Goal: Task Accomplishment & Management: Manage account settings

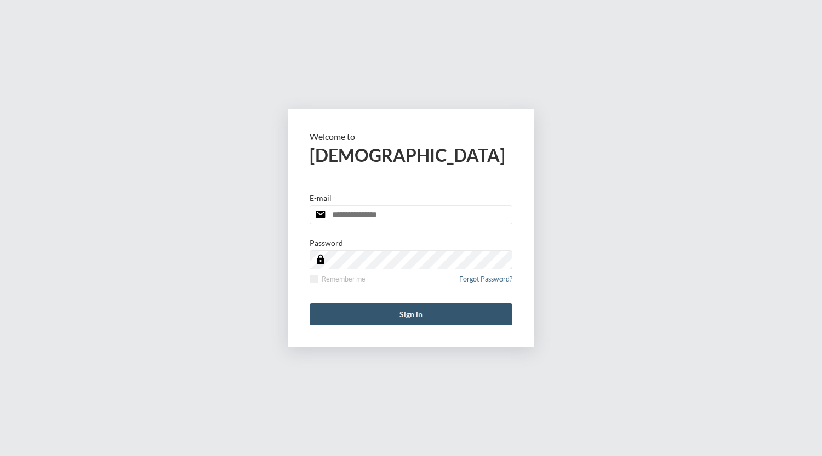
type input "**********"
click at [394, 308] on button "Sign in" at bounding box center [411, 314] width 203 height 22
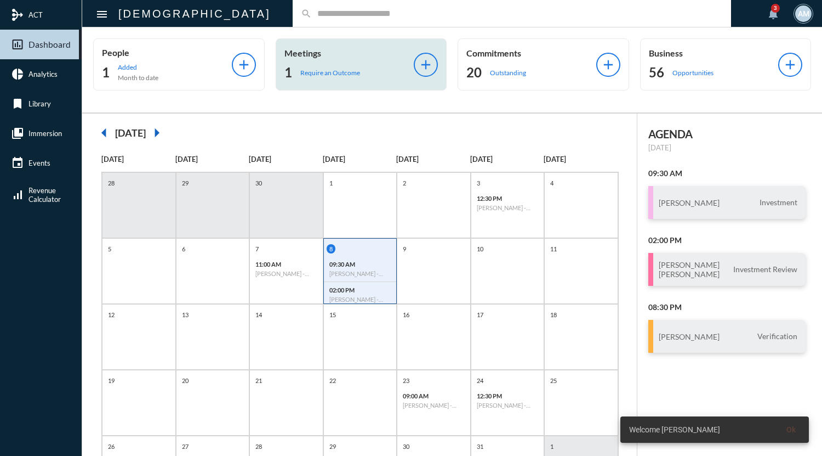
click at [331, 72] on p "Require an Outcome" at bounding box center [330, 73] width 60 height 8
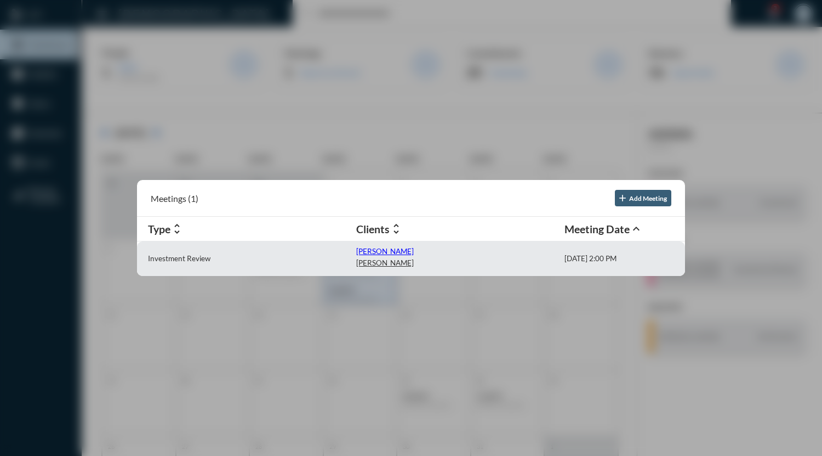
click at [360, 249] on p "[PERSON_NAME]" at bounding box center [385, 251] width 58 height 9
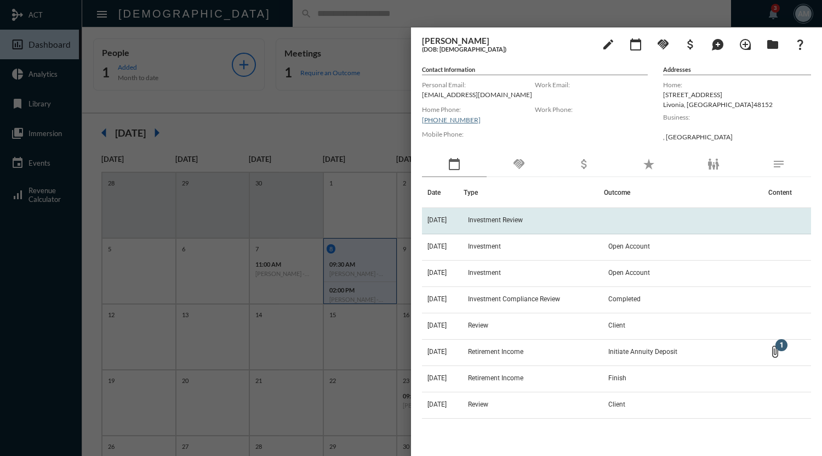
click at [523, 220] on span "Investment Review" at bounding box center [495, 220] width 55 height 8
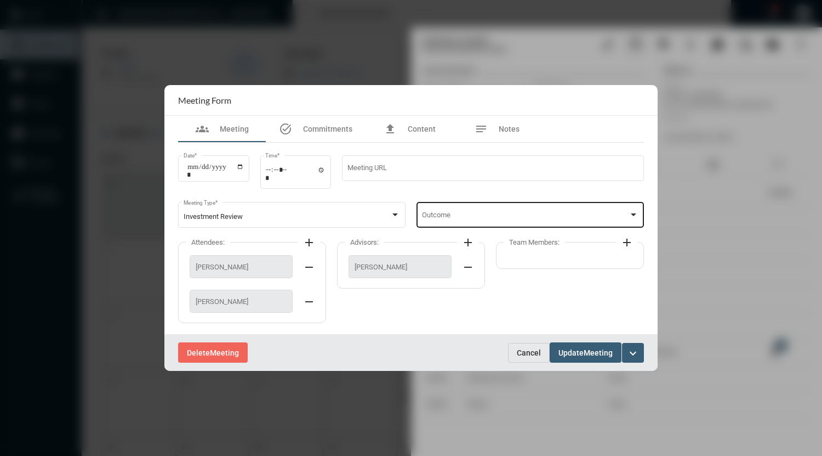
click at [510, 211] on div "Outcome" at bounding box center [530, 214] width 217 height 28
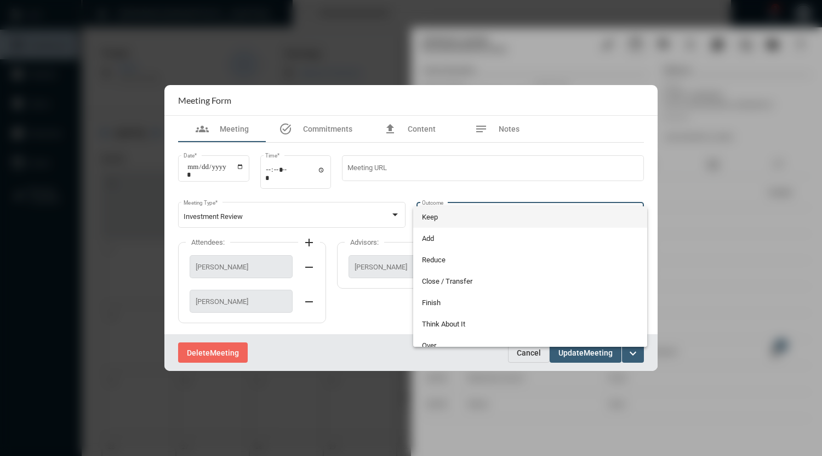
click at [518, 129] on div at bounding box center [411, 228] width 822 height 456
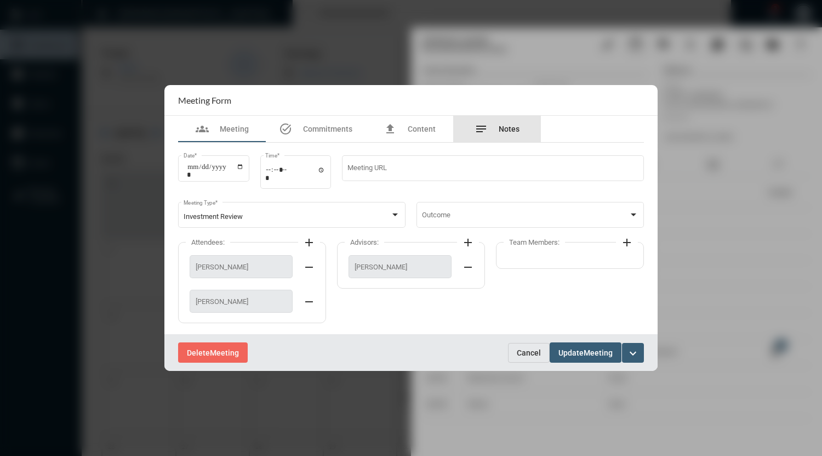
click at [517, 129] on span "Notes" at bounding box center [509, 128] width 21 height 9
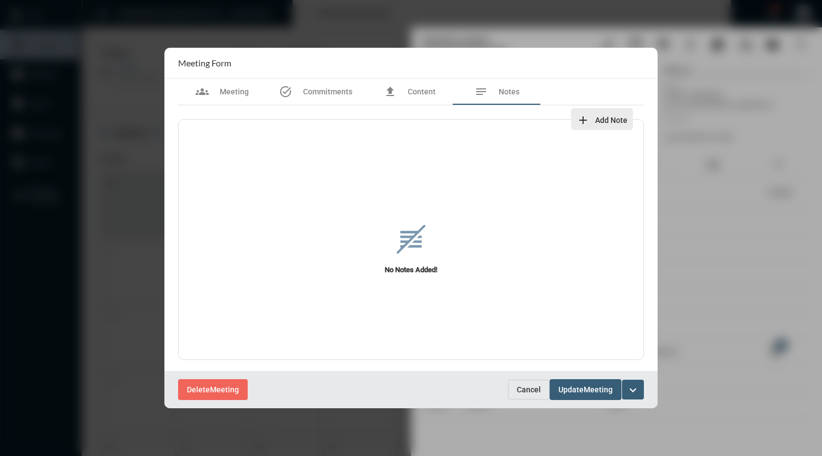
click at [586, 122] on mat-icon "add" at bounding box center [583, 120] width 13 height 13
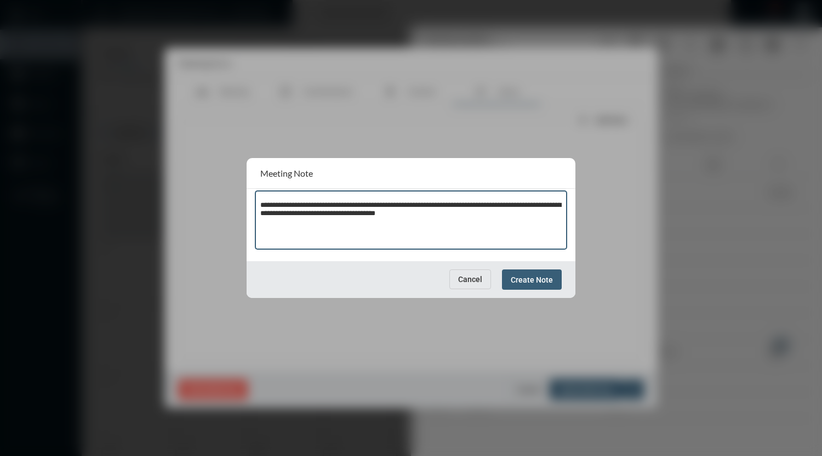
type textarea "**********"
click at [547, 283] on span "Create Note" at bounding box center [532, 279] width 42 height 9
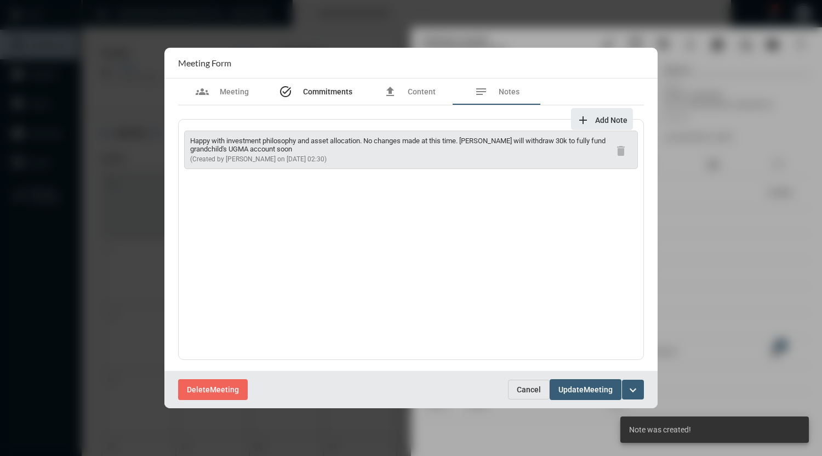
click at [327, 89] on span "Commitments" at bounding box center [327, 91] width 49 height 9
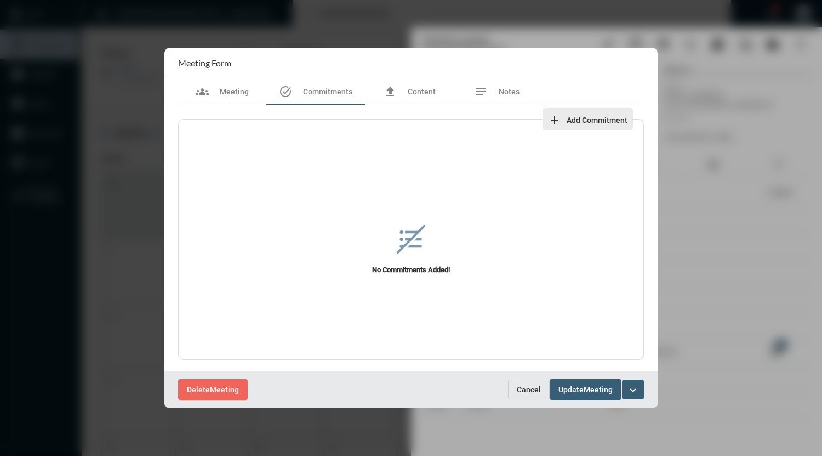
click at [564, 120] on span "add Add Commitment" at bounding box center [588, 119] width 80 height 9
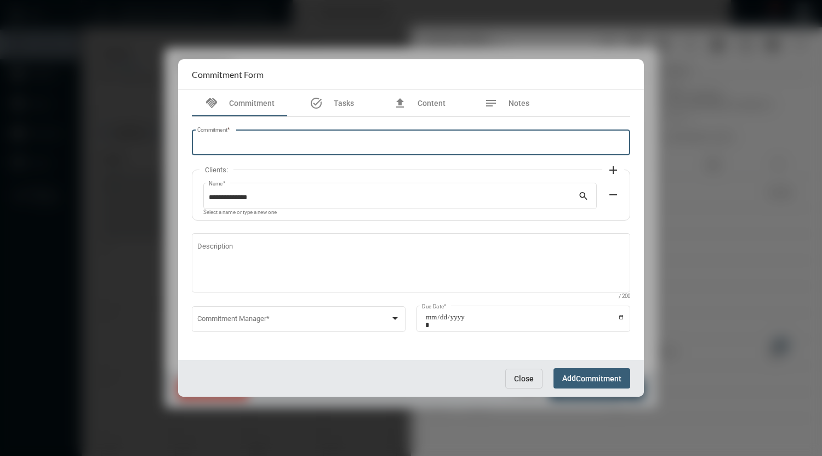
click at [344, 141] on input "Commitment *" at bounding box center [411, 144] width 428 height 8
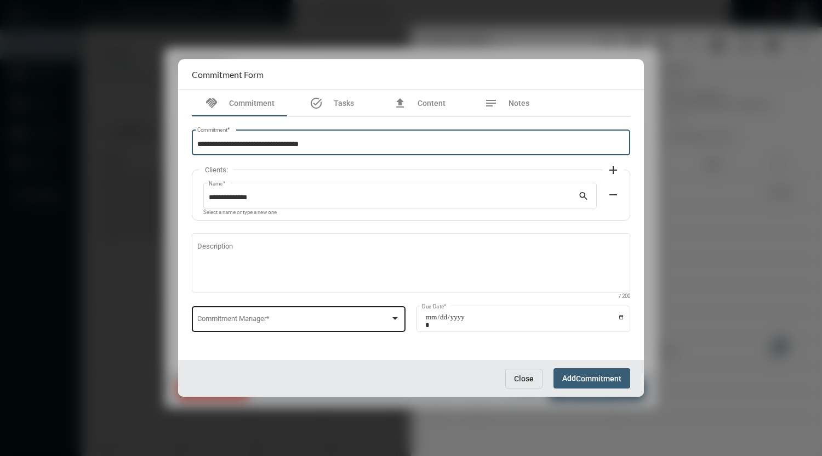
type input "**********"
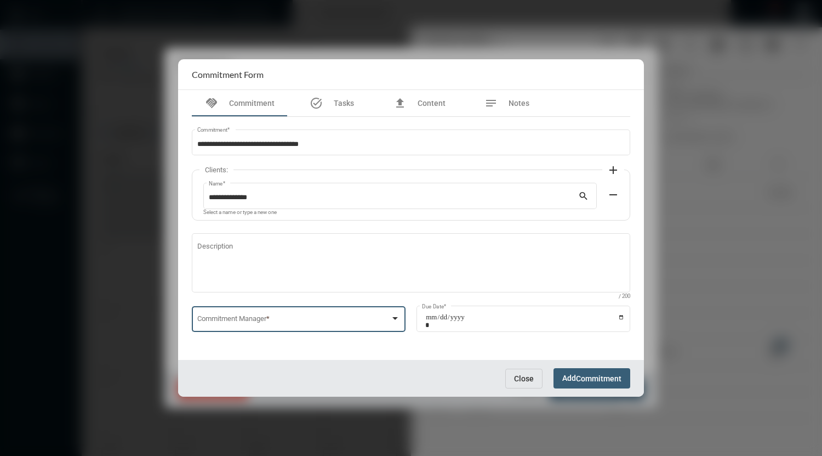
click at [398, 321] on div at bounding box center [395, 318] width 10 height 9
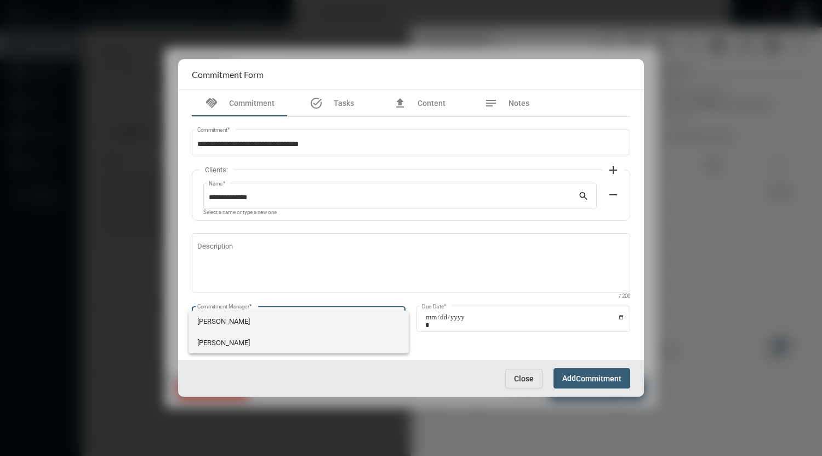
click at [225, 342] on span "[PERSON_NAME]" at bounding box center [298, 342] width 203 height 21
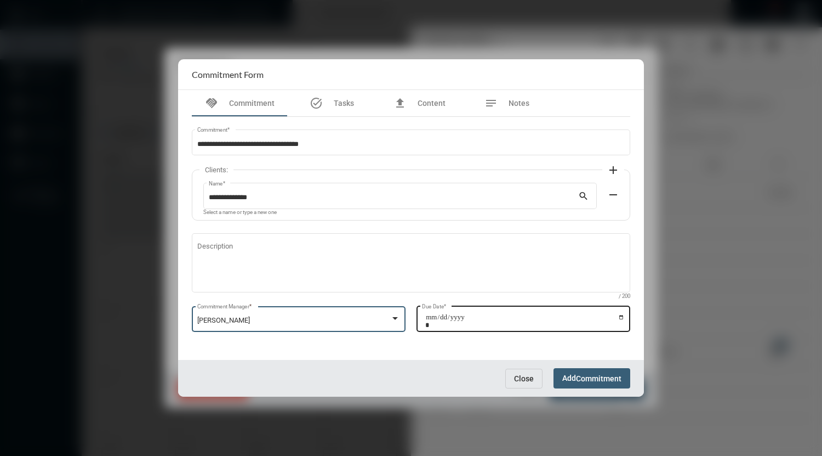
click at [625, 317] on input "Due Date *" at bounding box center [525, 320] width 200 height 15
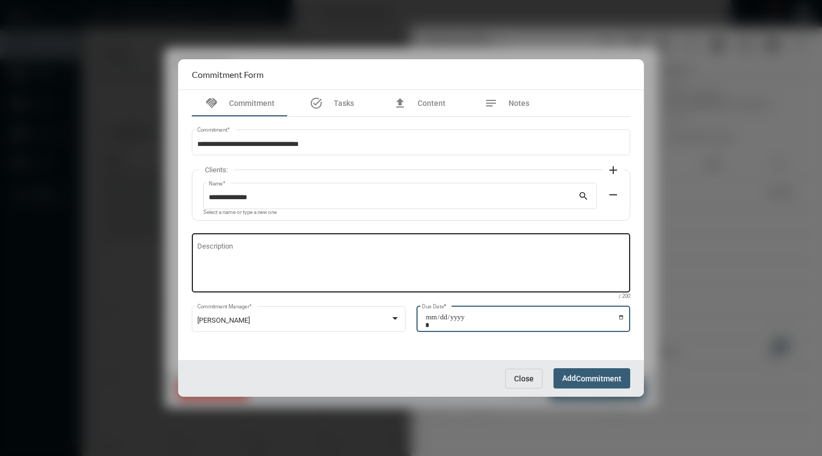
type input "**********"
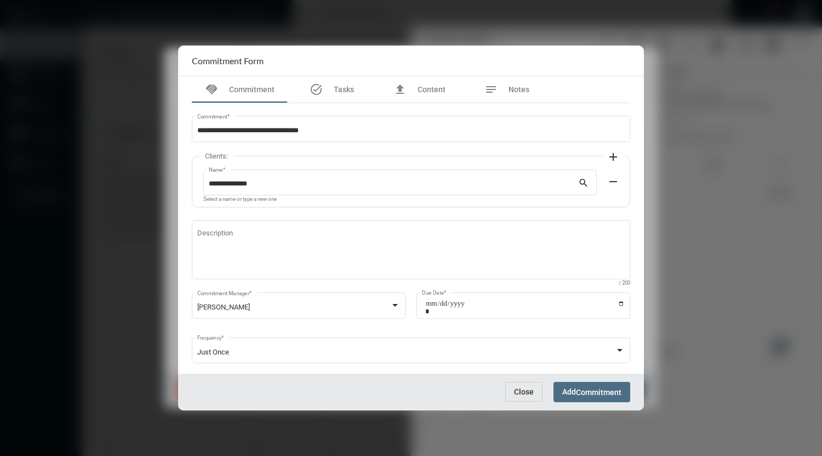
click at [592, 392] on span "Commitment" at bounding box center [599, 392] width 46 height 9
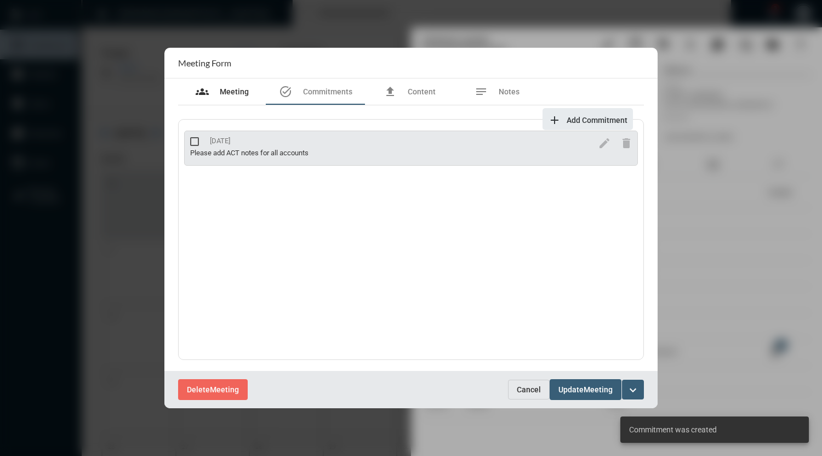
click at [242, 92] on span "Meeting" at bounding box center [234, 91] width 29 height 9
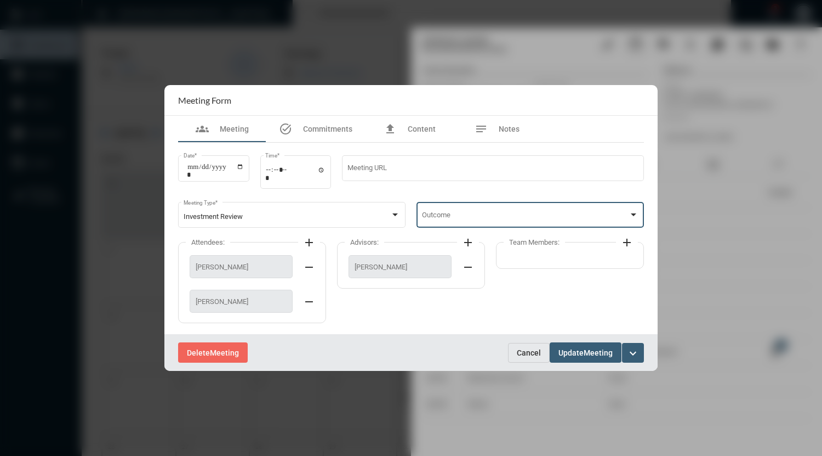
click at [507, 215] on span at bounding box center [525, 217] width 207 height 8
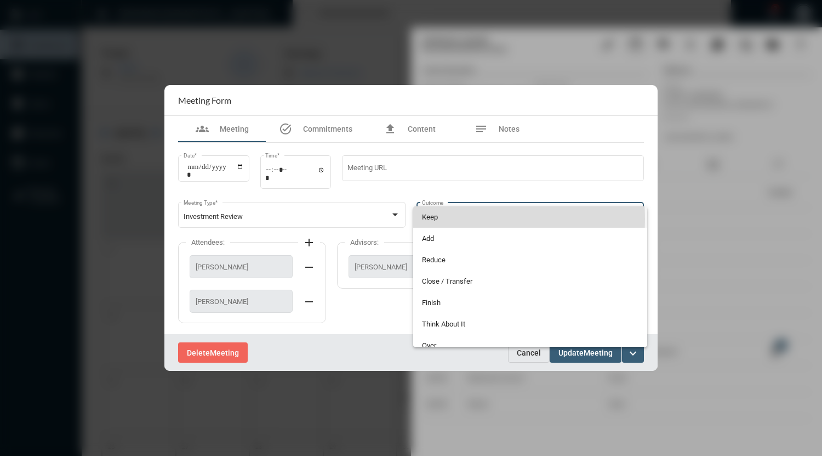
click at [454, 219] on span "Keep" at bounding box center [530, 216] width 217 height 21
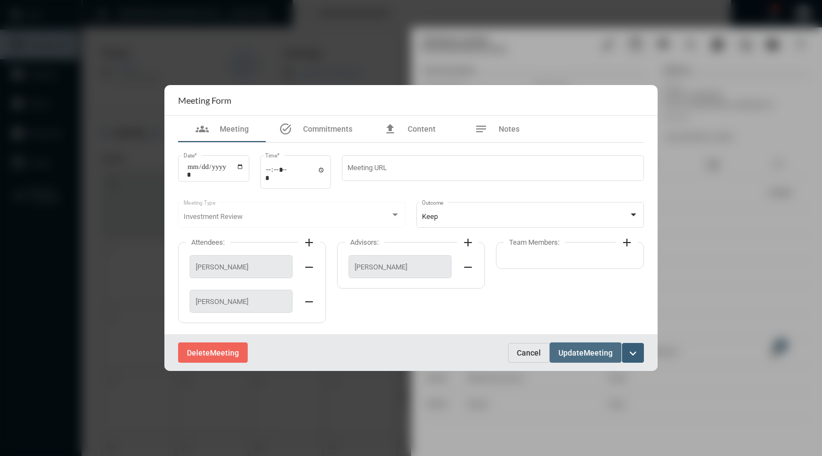
click at [595, 356] on span "Meeting" at bounding box center [598, 352] width 29 height 9
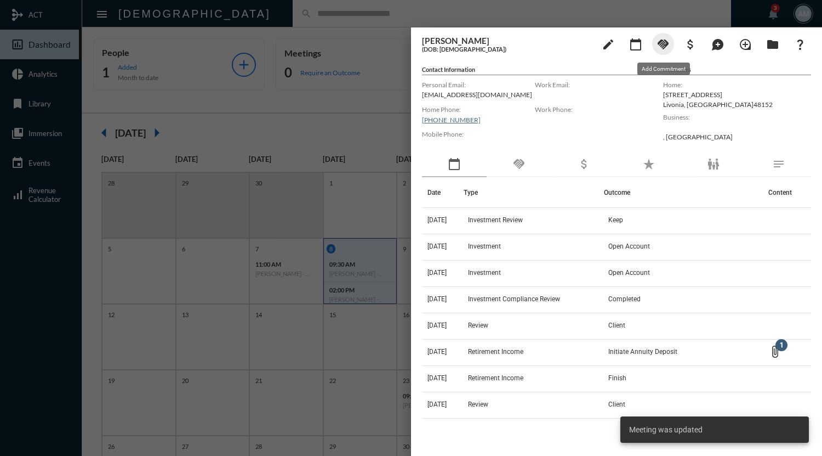
click at [663, 44] on mat-icon "handshake" at bounding box center [663, 44] width 13 height 13
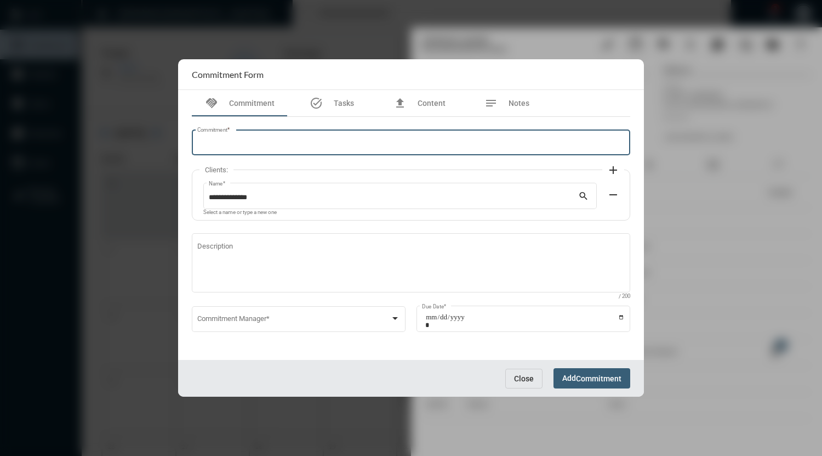
click at [241, 146] on input "Commitment *" at bounding box center [411, 144] width 428 height 8
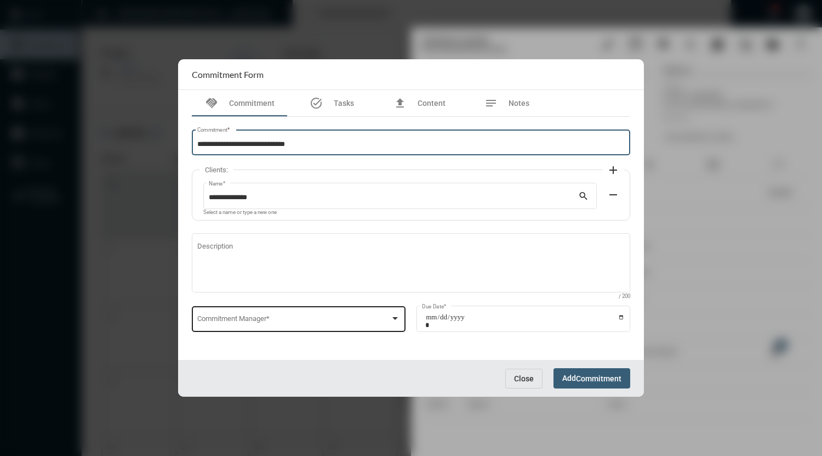
type input "**********"
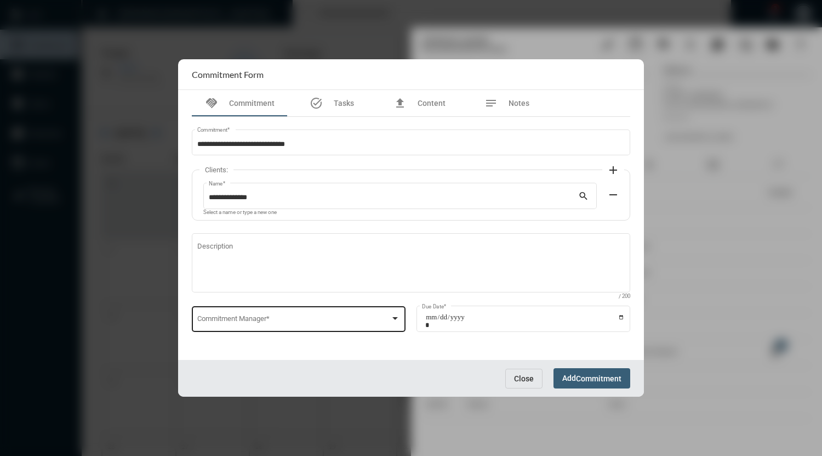
click at [314, 315] on div "Commitment Manager *" at bounding box center [298, 318] width 203 height 28
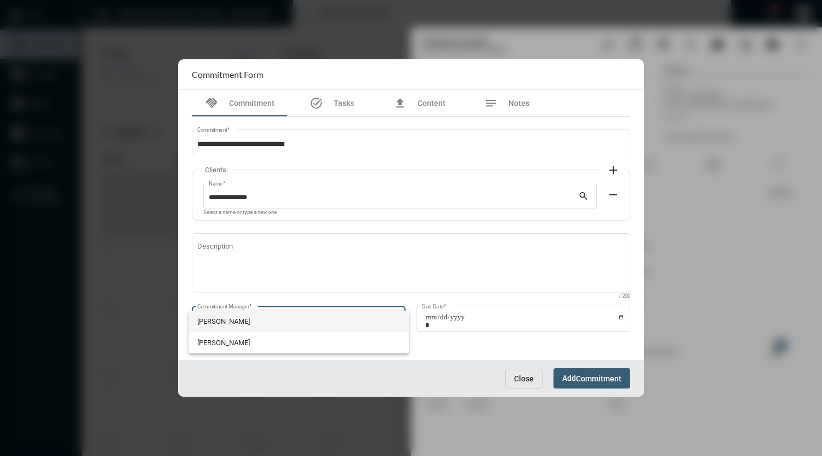
click at [243, 321] on span "[PERSON_NAME]" at bounding box center [298, 320] width 203 height 21
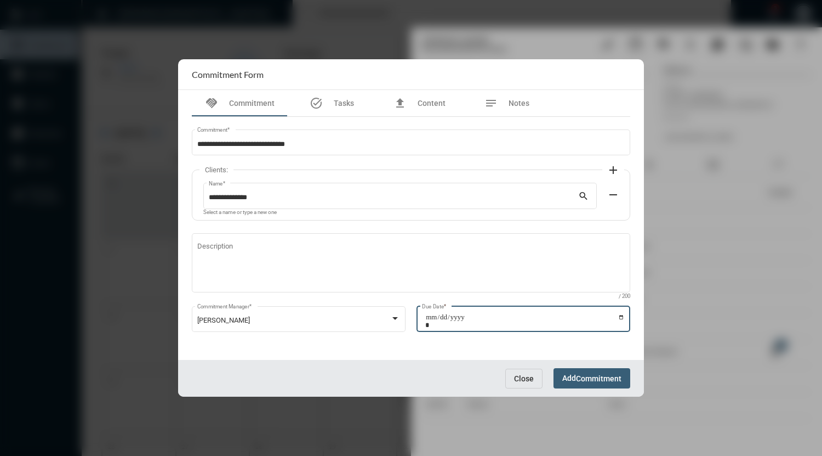
click at [620, 316] on input "Due Date *" at bounding box center [525, 320] width 200 height 15
type input "**********"
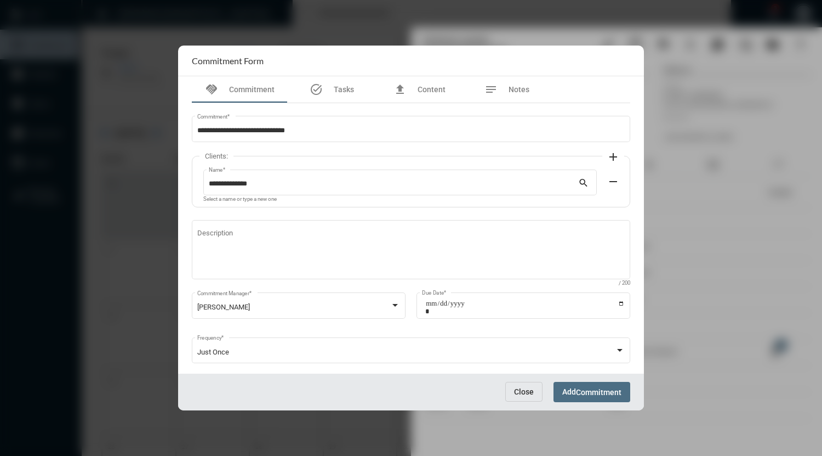
click at [592, 392] on span "Commitment" at bounding box center [599, 392] width 46 height 9
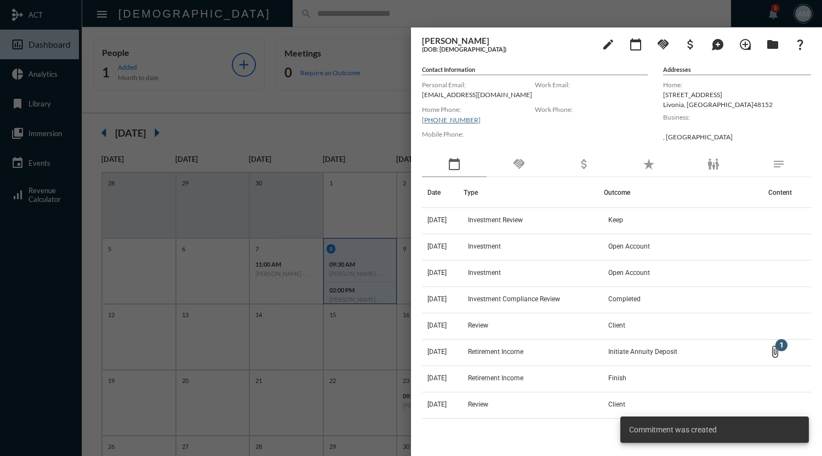
click at [318, 12] on div at bounding box center [411, 228] width 822 height 456
